Goal: Communication & Community: Connect with others

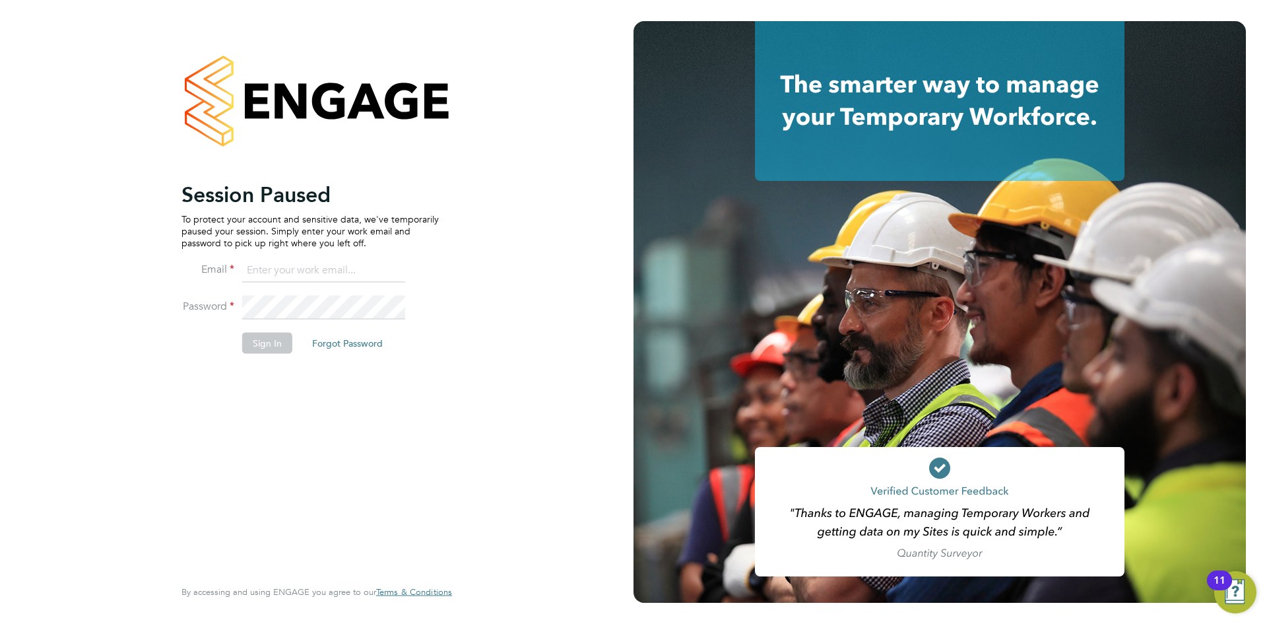
click at [290, 271] on input at bounding box center [323, 271] width 163 height 24
type input "chloe.harding@txmrecruit.co.uk"
click at [278, 339] on button "Sign In" at bounding box center [267, 342] width 50 height 21
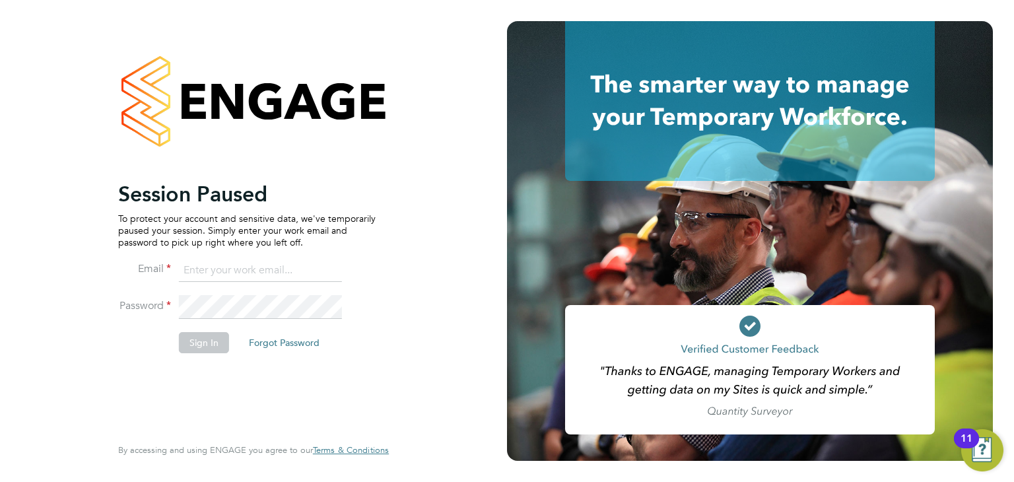
click at [211, 273] on input at bounding box center [260, 271] width 163 height 24
type input "chloe.harding@txmrecruit.co.uk"
click at [214, 337] on button "Sign In" at bounding box center [204, 342] width 50 height 21
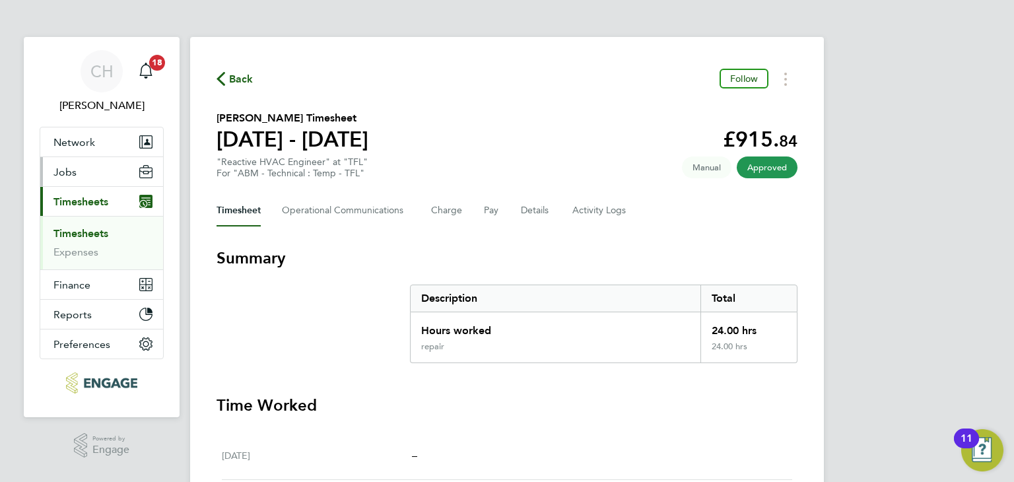
click at [84, 182] on button "Jobs" at bounding box center [101, 171] width 123 height 29
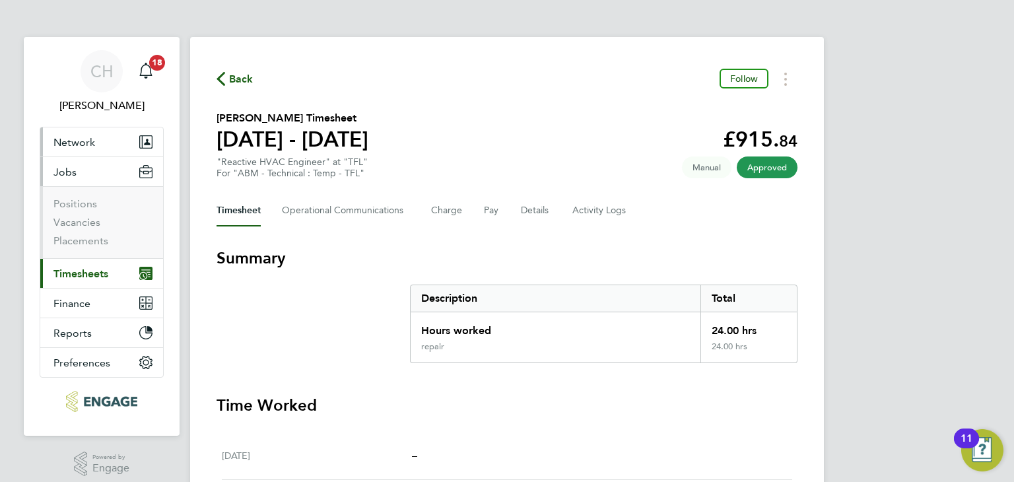
click at [98, 147] on button "Network" at bounding box center [101, 141] width 123 height 29
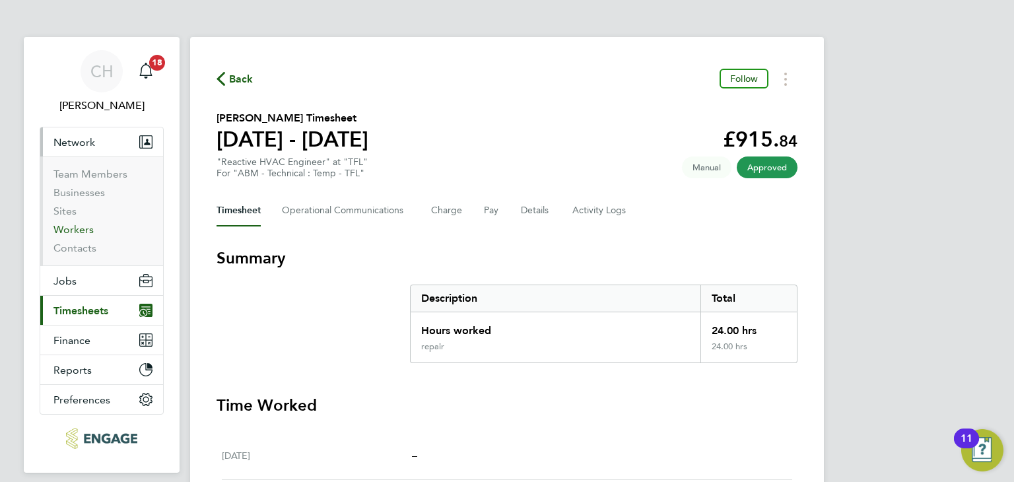
click at [72, 230] on link "Workers" at bounding box center [73, 229] width 40 height 13
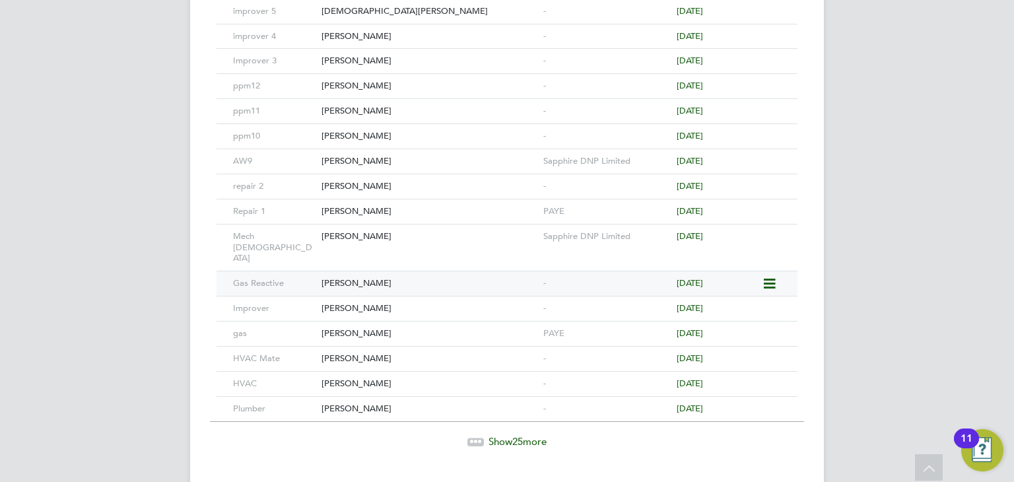
scroll to position [639, 0]
click at [501, 434] on span "Show 25 more" at bounding box center [517, 440] width 58 height 13
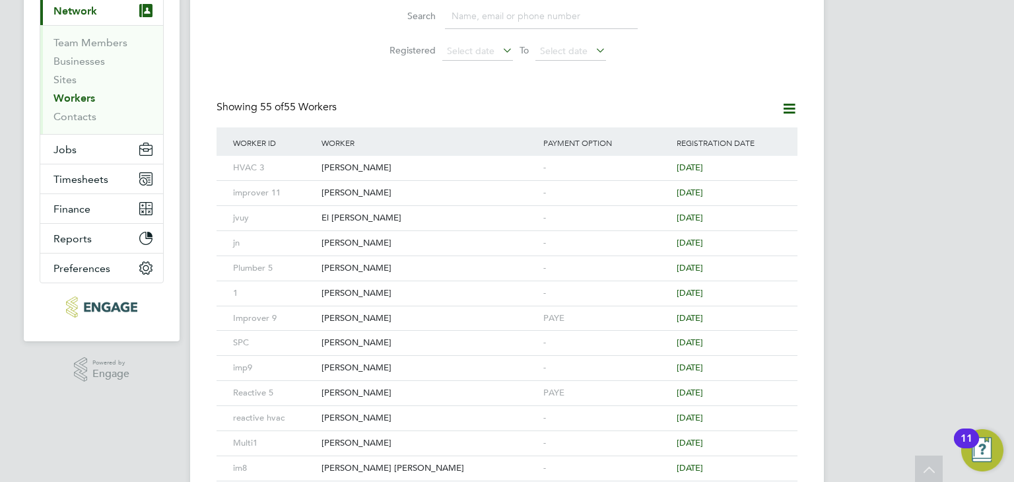
scroll to position [0, 0]
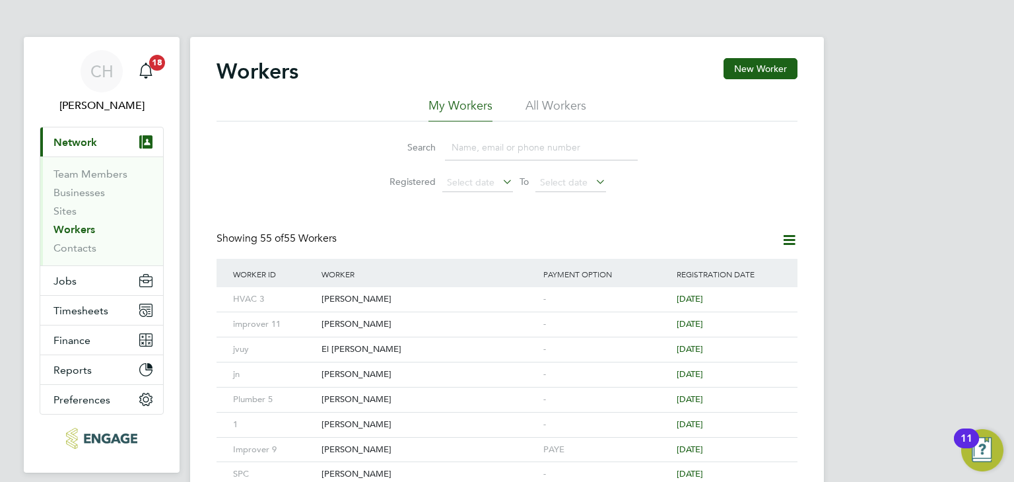
click at [482, 141] on input at bounding box center [541, 148] width 193 height 26
type input "[PERSON_NAME]"
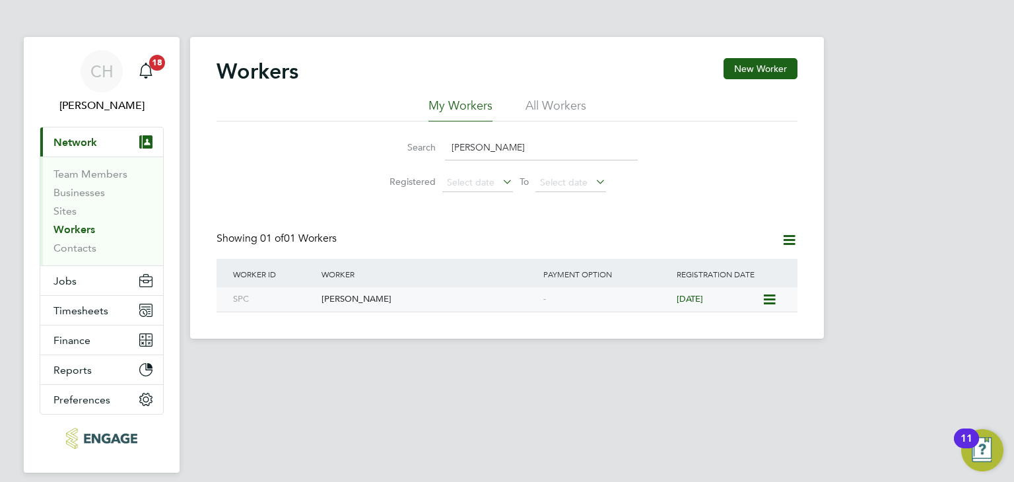
click at [451, 291] on div "[PERSON_NAME]" at bounding box center [429, 299] width 222 height 24
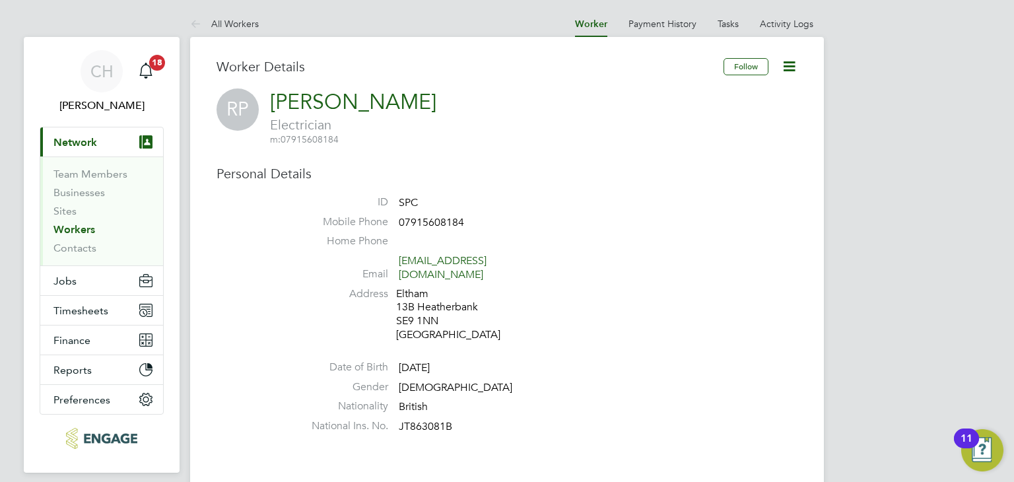
click at [791, 59] on icon at bounding box center [789, 66] width 17 height 17
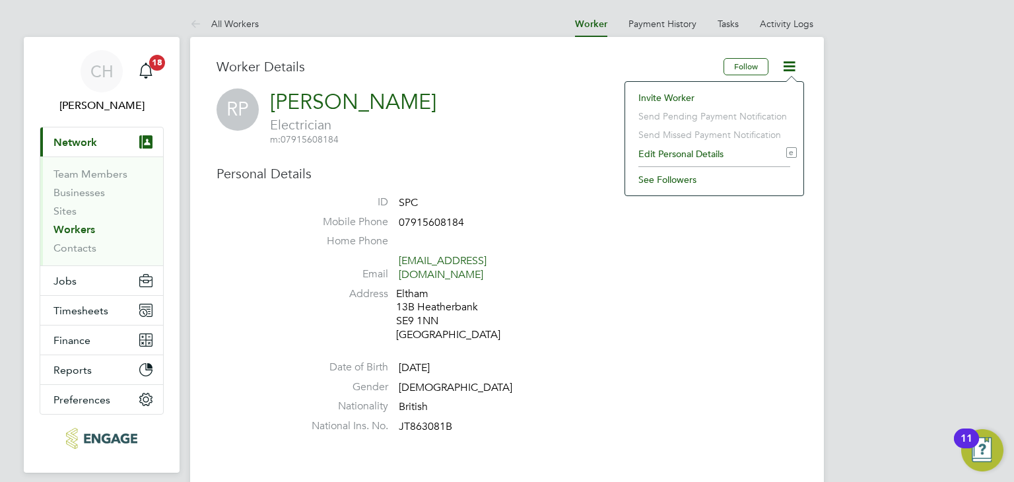
click at [682, 96] on li "Invite Worker" at bounding box center [714, 97] width 165 height 18
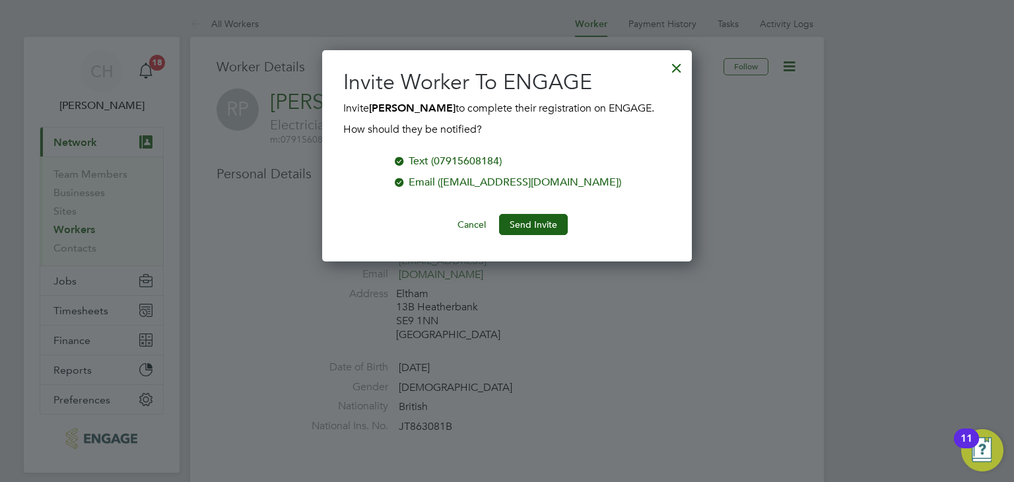
scroll to position [211, 370]
click at [539, 222] on button "Send Invite" at bounding box center [533, 224] width 69 height 21
